Goal: Obtain resource: Obtain resource

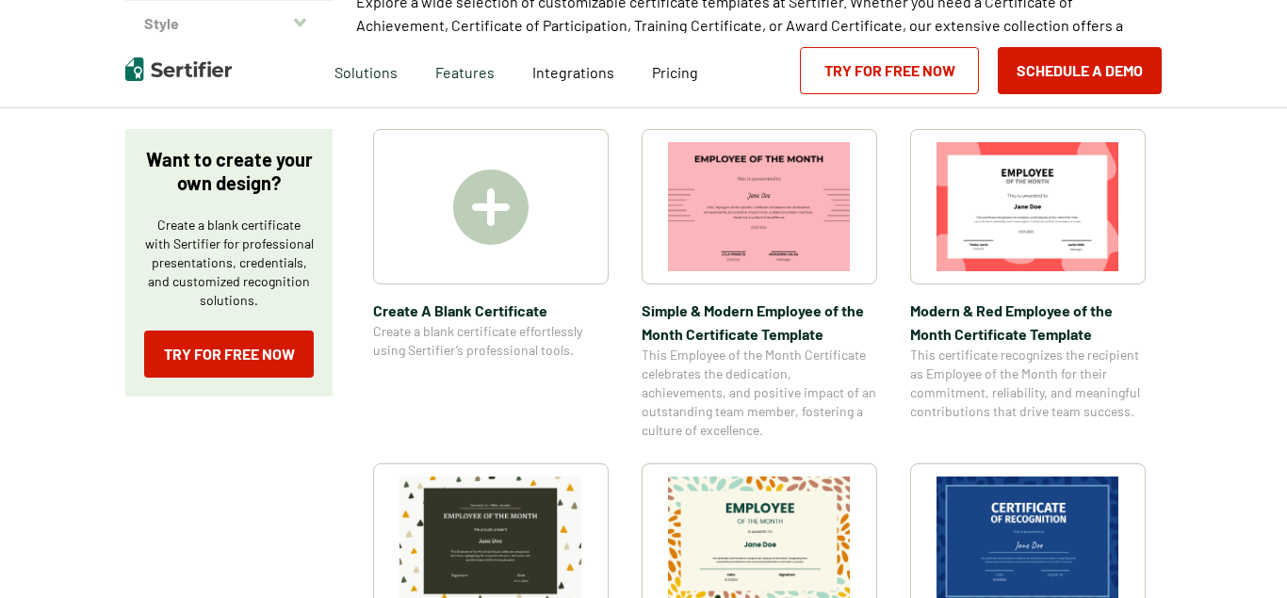
scroll to position [384, 0]
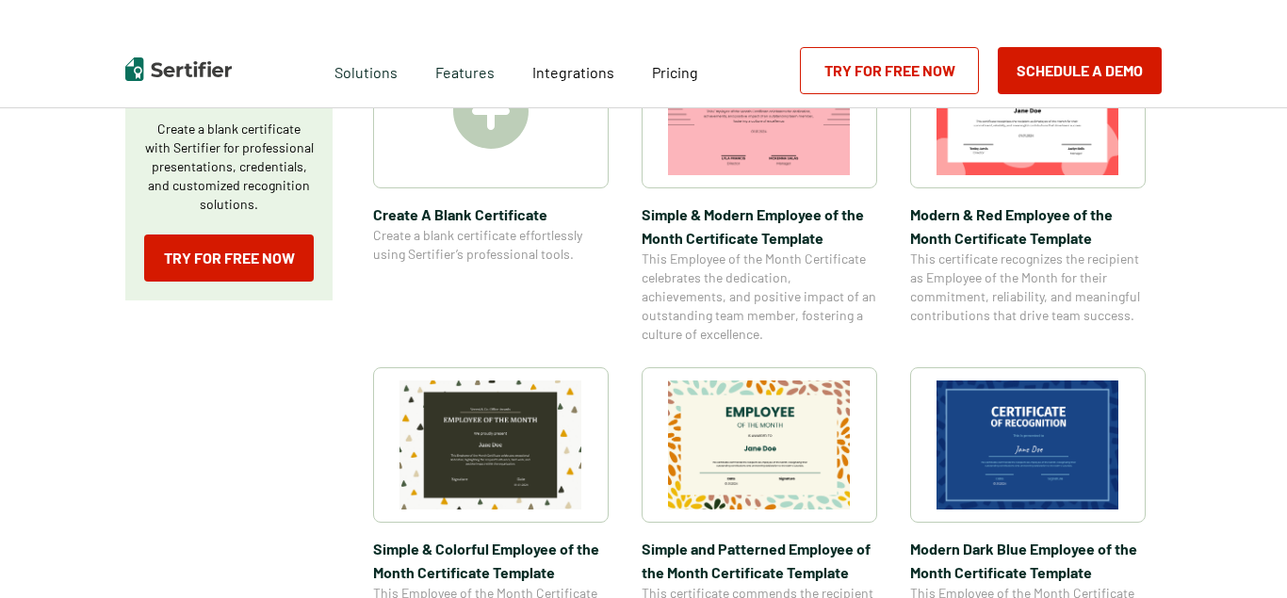
click at [1024, 416] on img at bounding box center [1027, 444] width 183 height 129
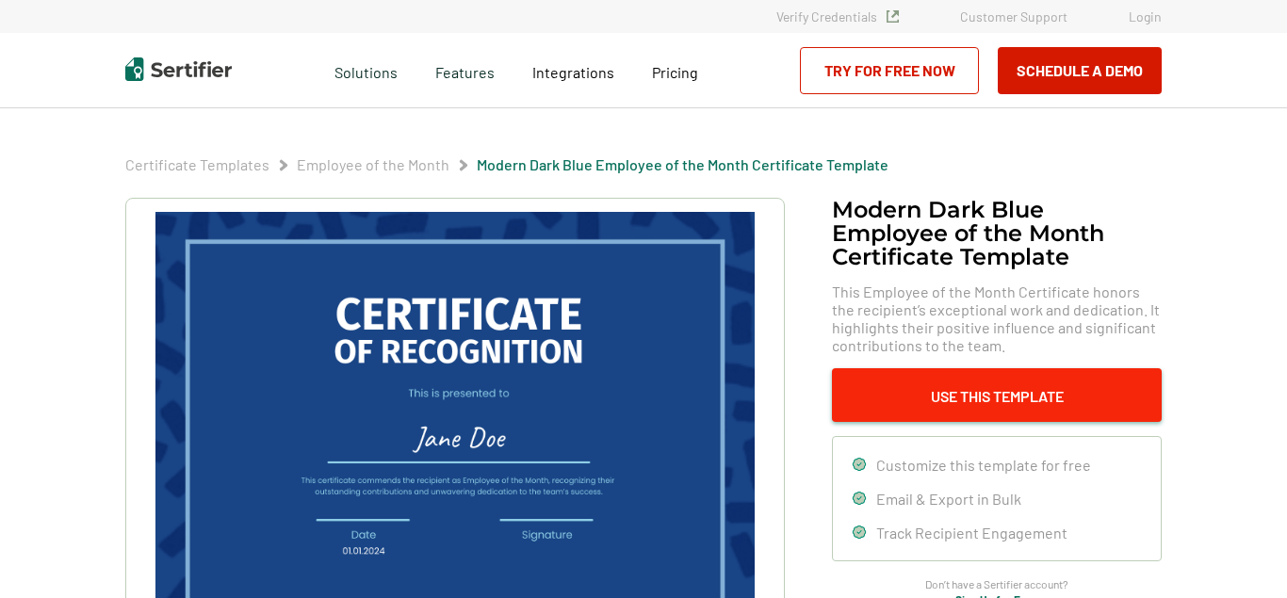
click at [990, 411] on button "Use This Template" at bounding box center [997, 395] width 330 height 54
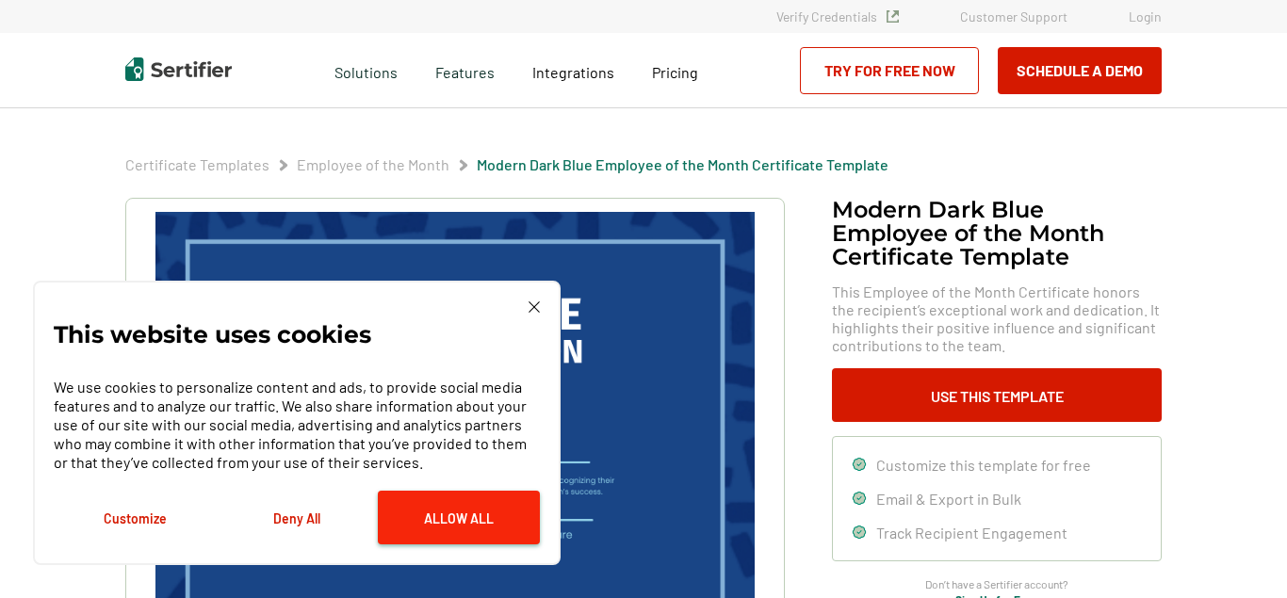
click at [438, 510] on button "Allow All" at bounding box center [459, 518] width 162 height 54
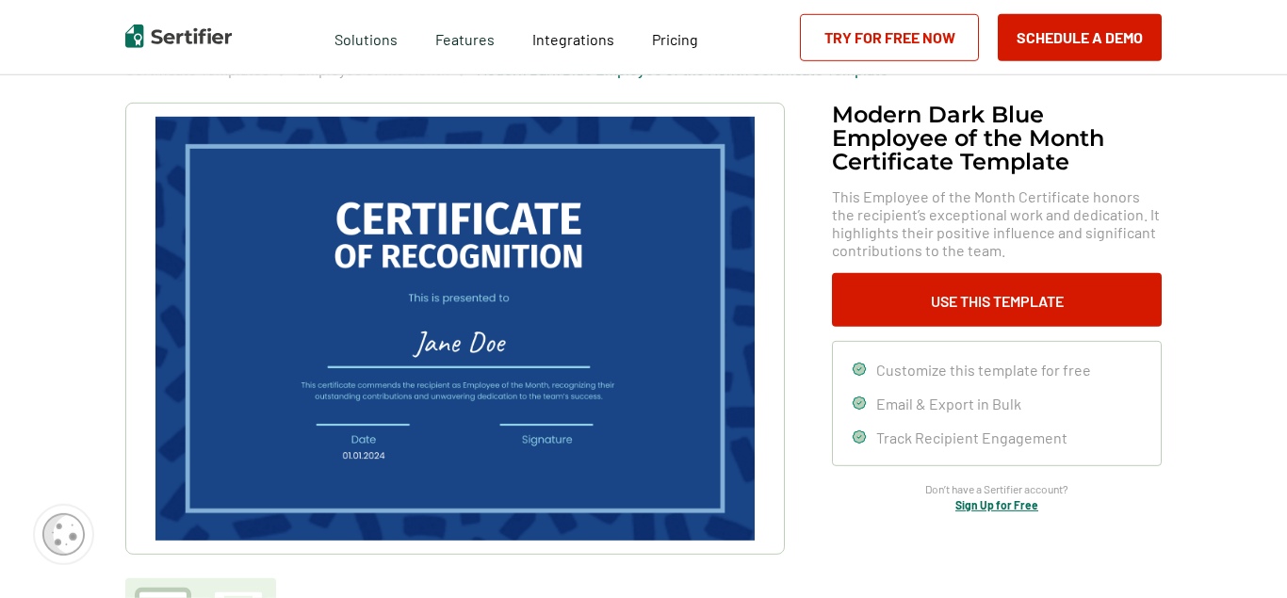
scroll to position [96, 0]
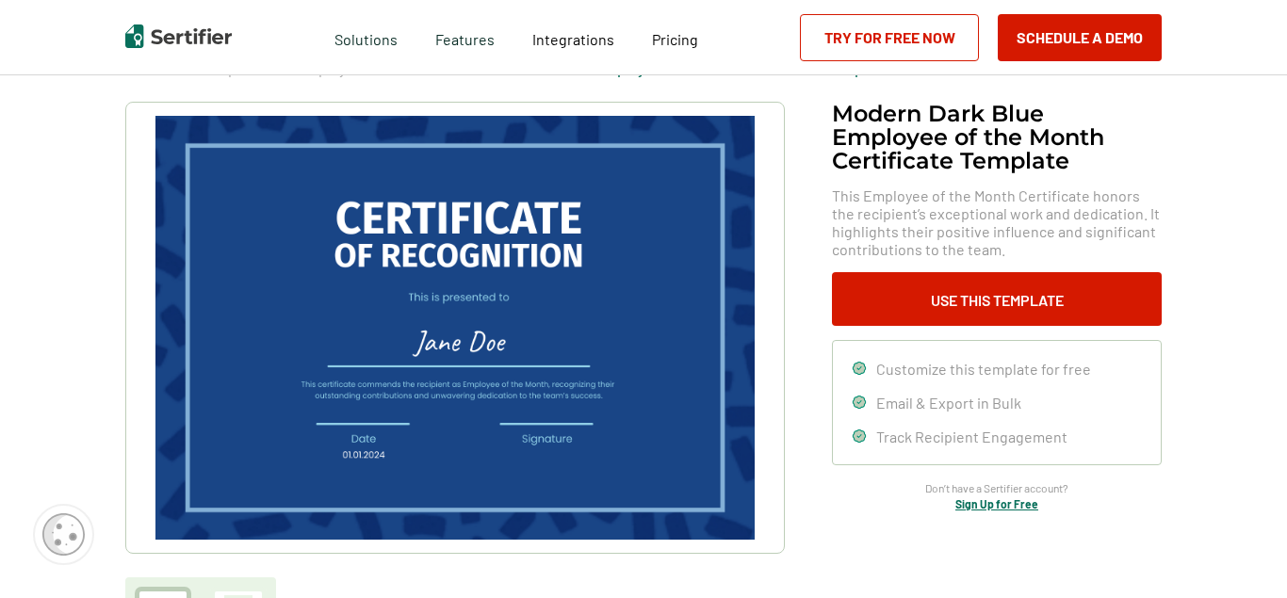
click at [480, 385] on img at bounding box center [454, 328] width 599 height 424
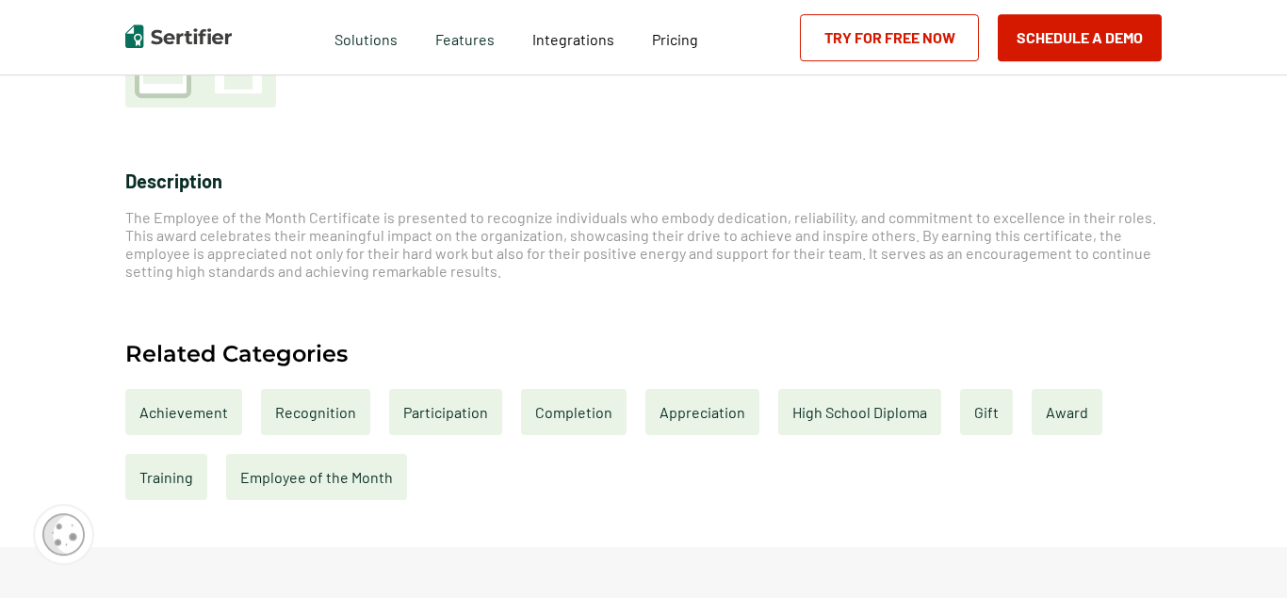
scroll to position [672, 0]
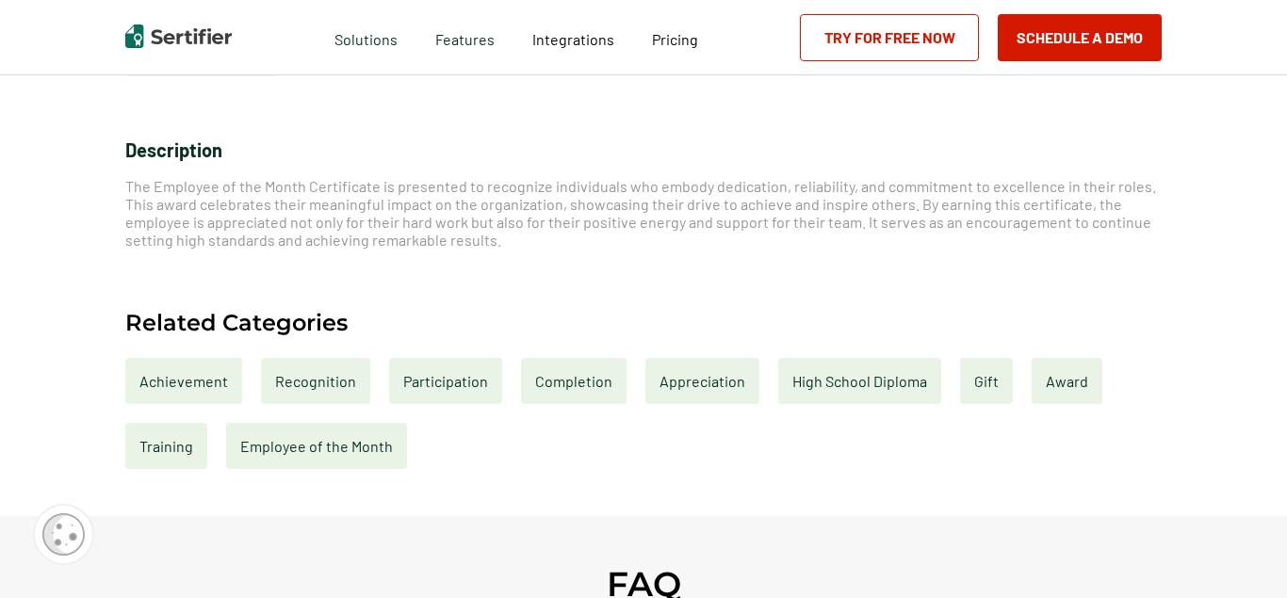
click at [302, 380] on div "Recognition" at bounding box center [315, 381] width 109 height 46
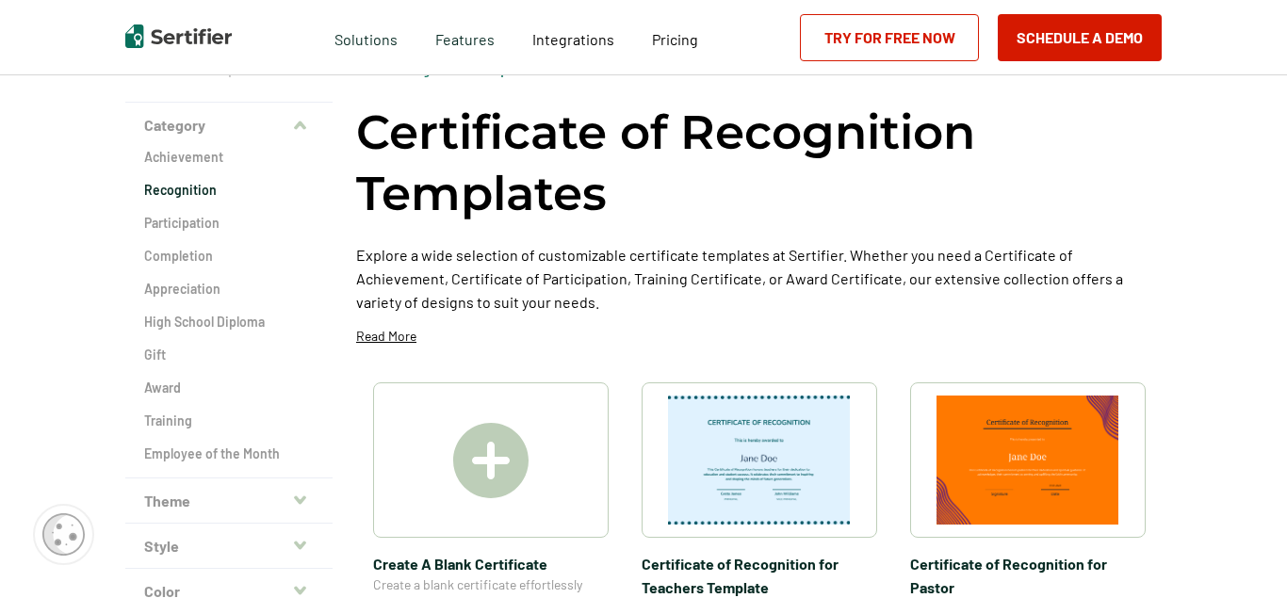
scroll to position [192, 0]
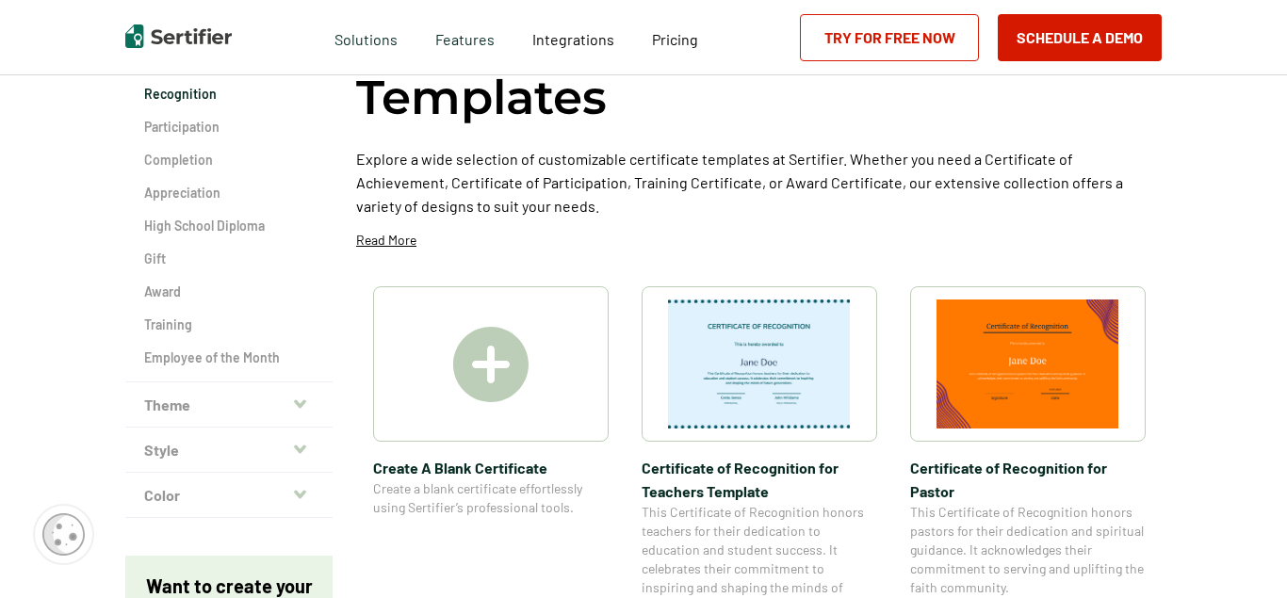
click at [525, 364] on img at bounding box center [490, 364] width 75 height 75
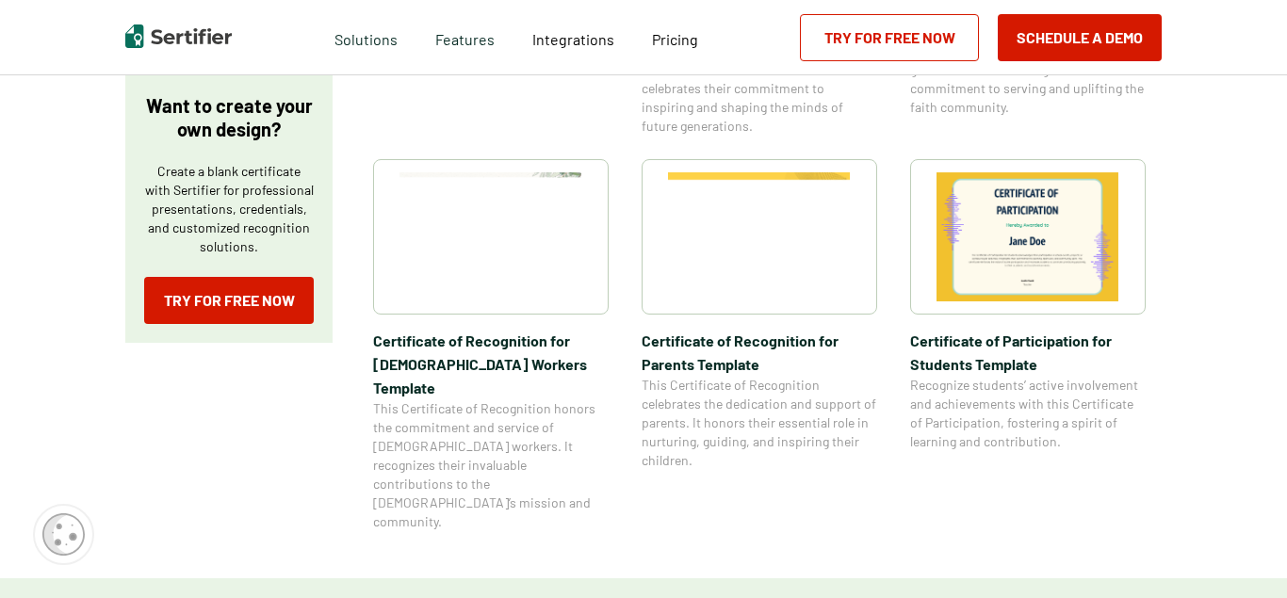
scroll to position [576, 0]
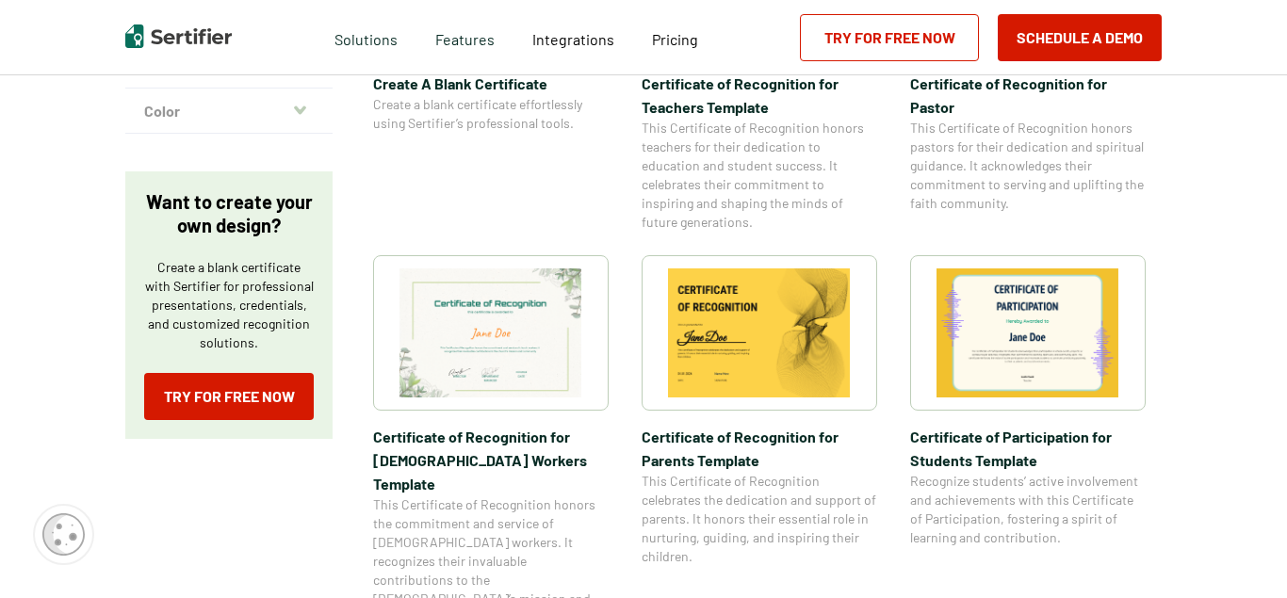
click at [751, 332] on img at bounding box center [759, 332] width 183 height 129
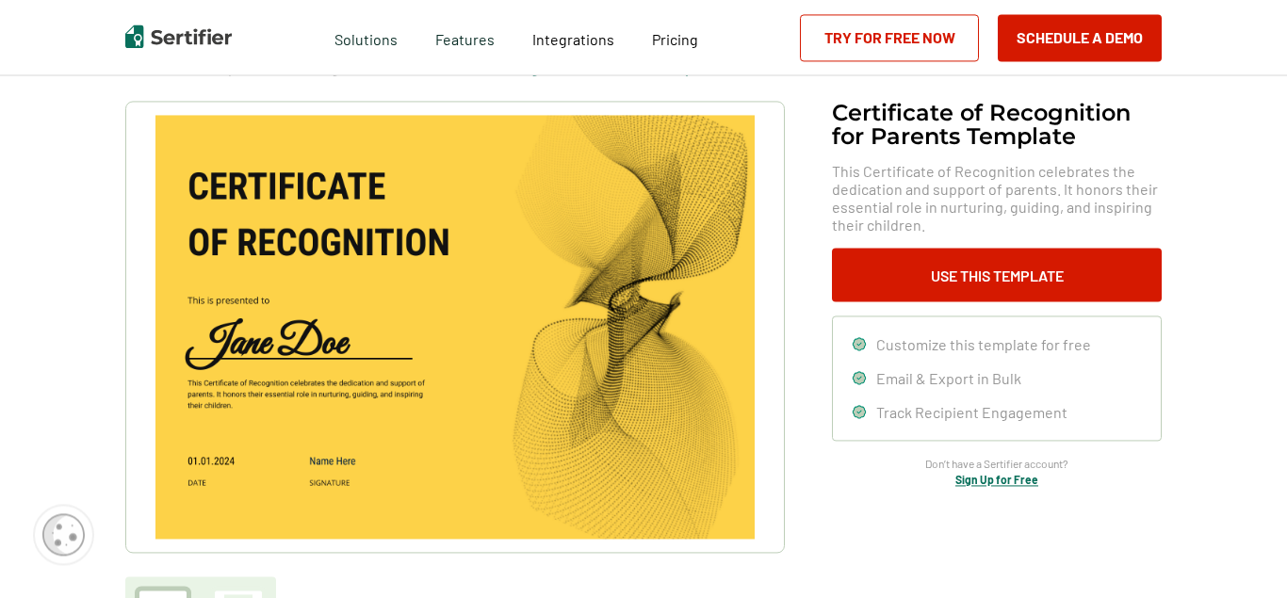
scroll to position [96, 0]
click at [484, 365] on img at bounding box center [454, 328] width 599 height 424
click at [851, 40] on link "Try for Free Now" at bounding box center [889, 37] width 179 height 47
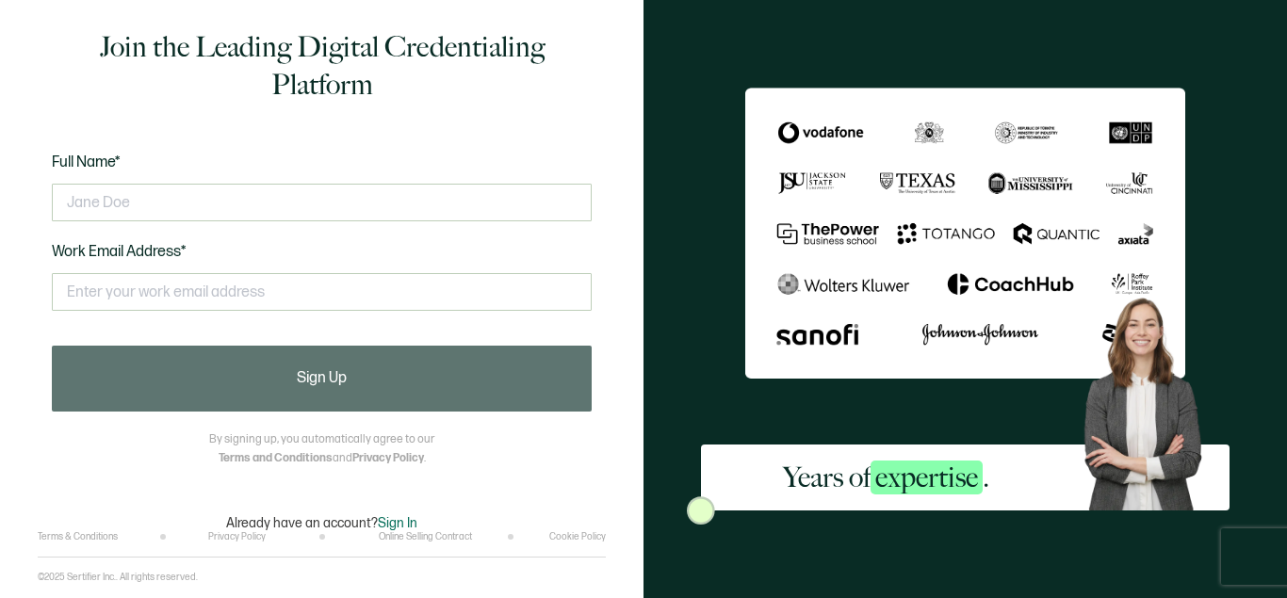
click at [591, 60] on div "Join the Leading Digital Credentialing Platform Full Name* Work Email Address* …" at bounding box center [322, 279] width 568 height 503
